Goal: Navigation & Orientation: Find specific page/section

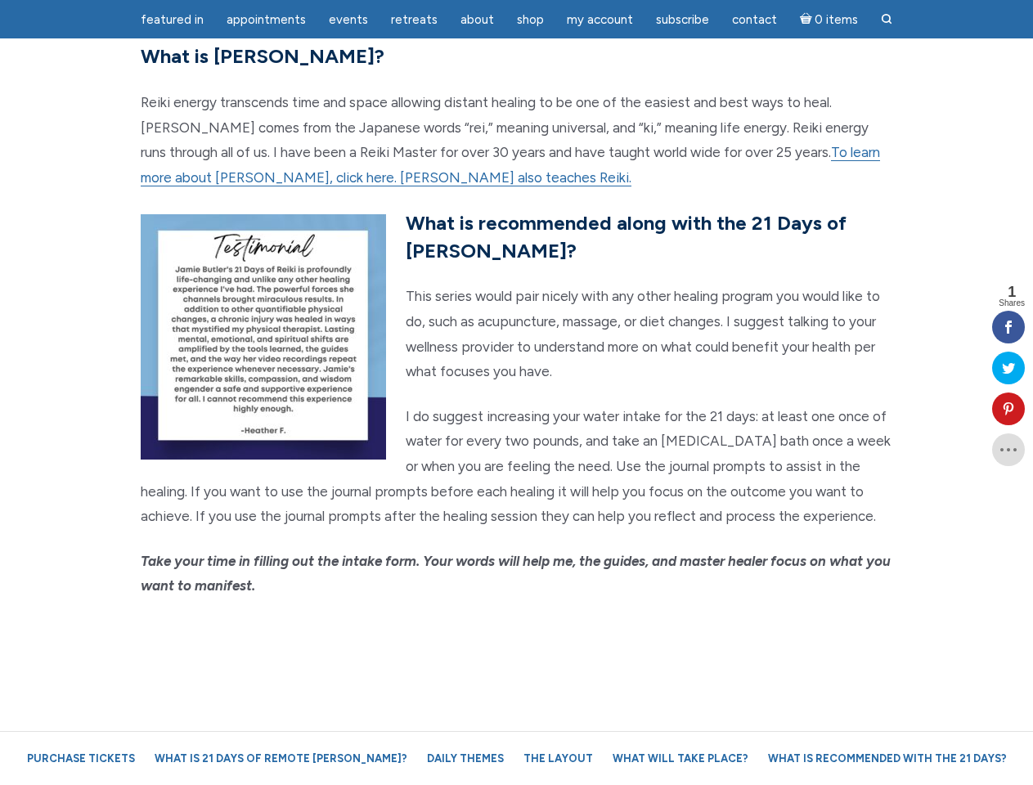
scroll to position [3932, 0]
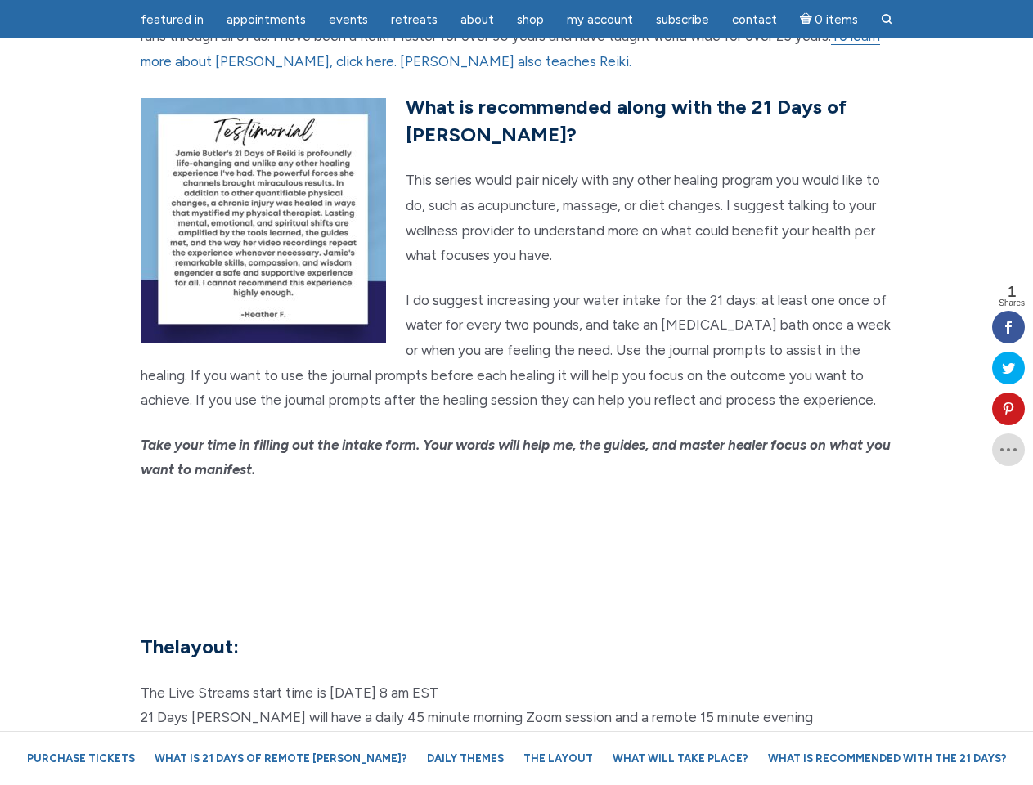
click at [516, 437] on em "Take your time in filling out the intake form. Your words will help me, the gui…" at bounding box center [516, 458] width 750 height 42
click at [266, 20] on span "Appointments" at bounding box center [265, 19] width 79 height 15
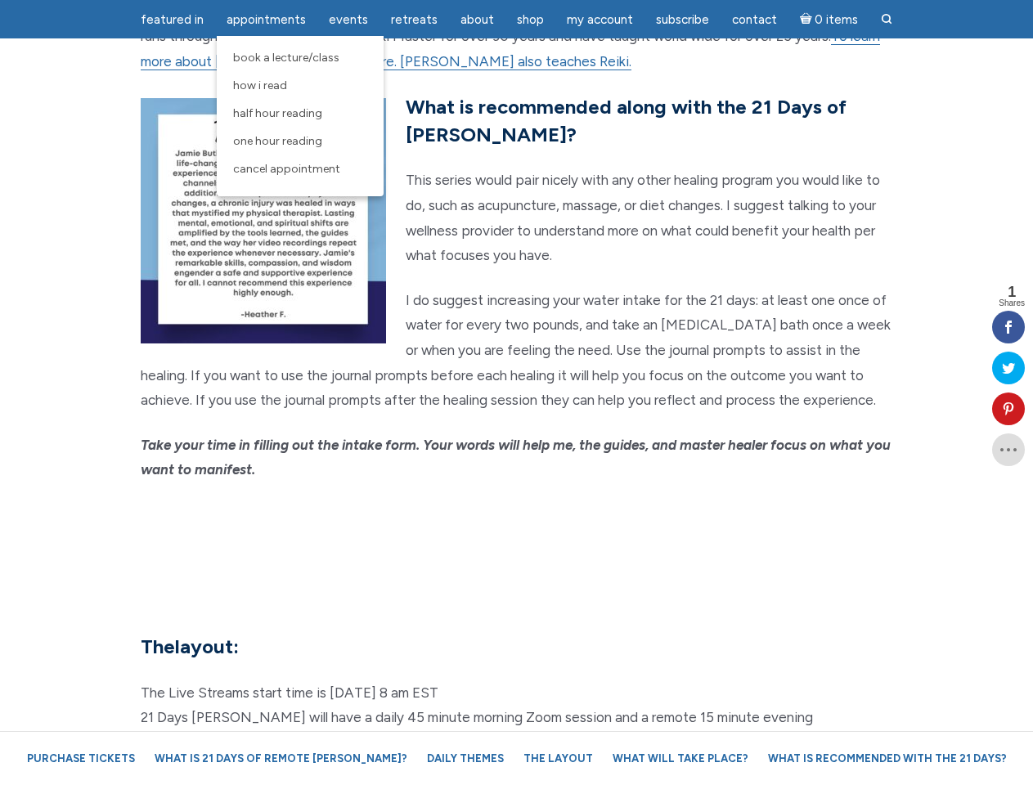
click at [348, 20] on span "Events" at bounding box center [348, 19] width 39 height 15
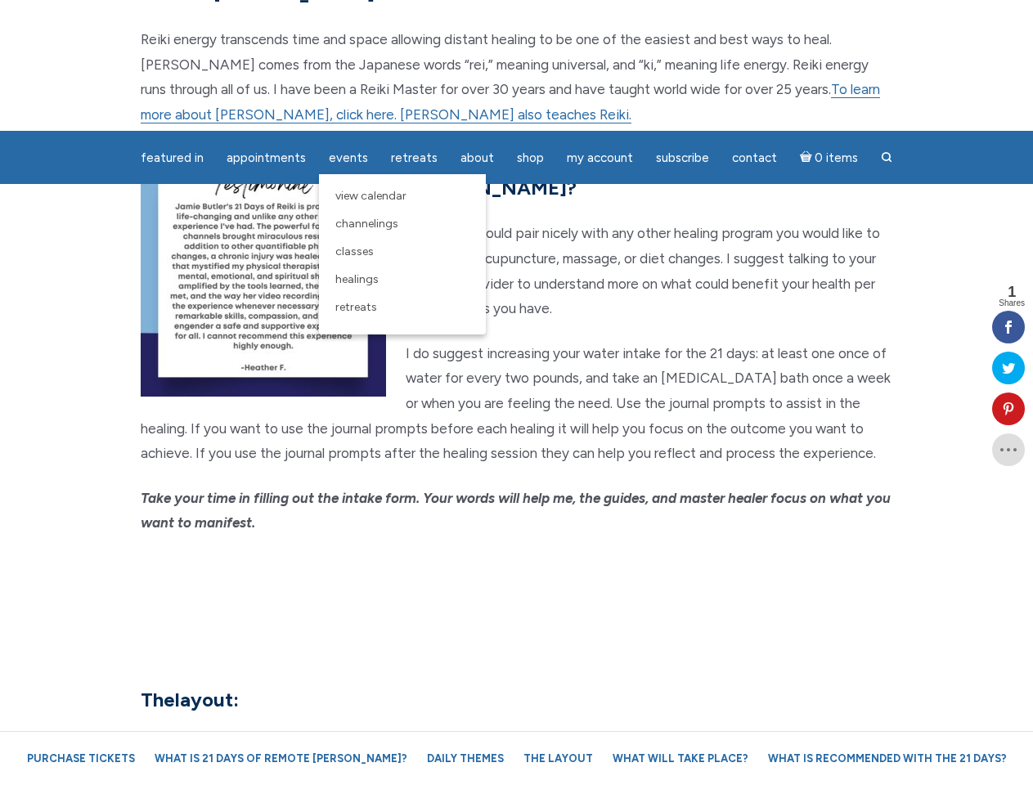
click at [477, 20] on div "featured in featured in Memes Appointments Book a Lecture/Class How I Read Half…" at bounding box center [516, 12] width 1033 height 25
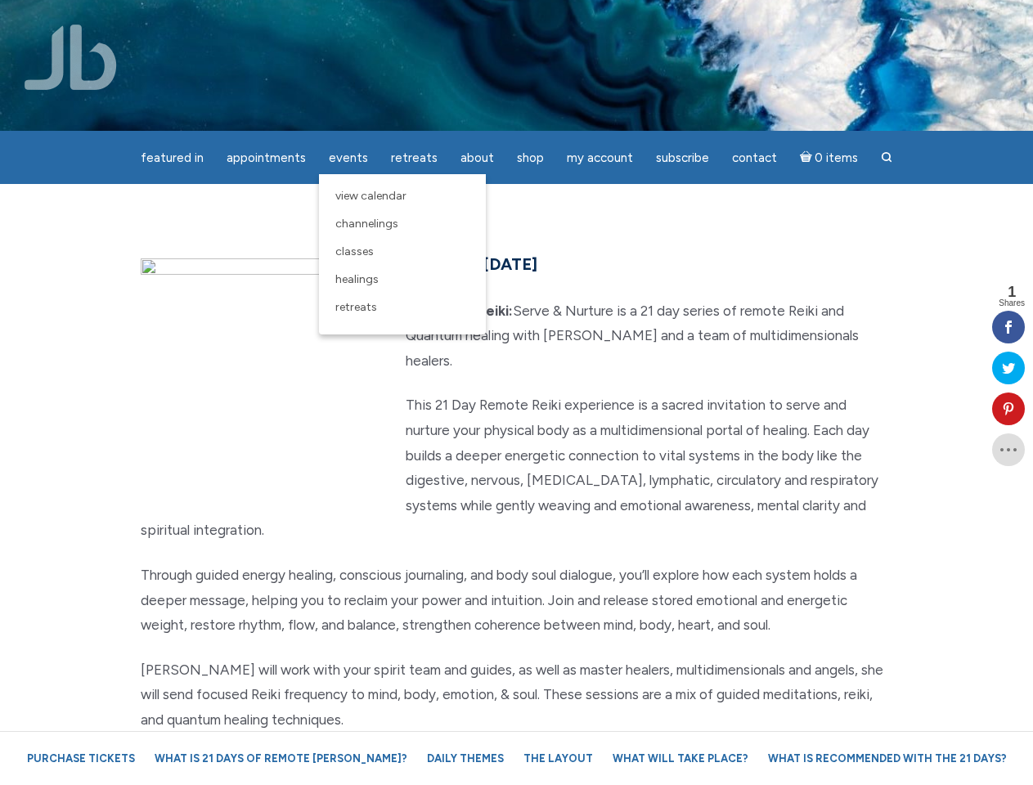
click at [599, 20] on div "featured in featured in Memes Appointments Book a Lecture/Class How I Read Half…" at bounding box center [516, 12] width 1033 height 25
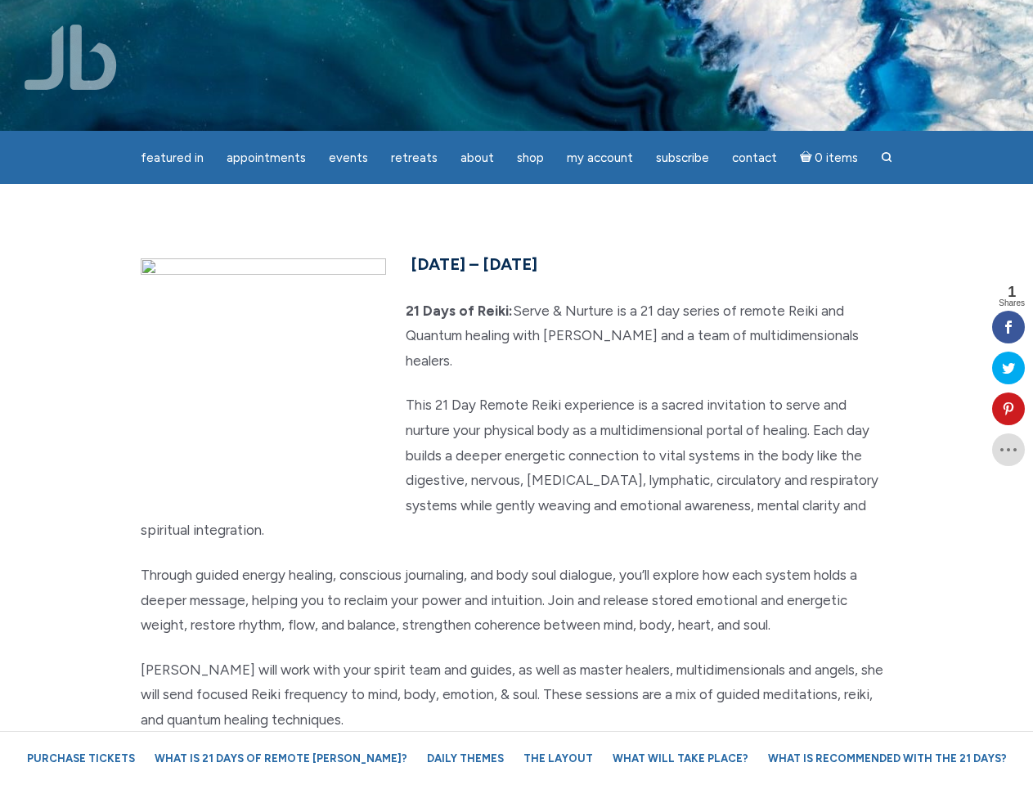
click at [1008, 409] on icon at bounding box center [1008, 408] width 33 height 13
